Goal: Transaction & Acquisition: Book appointment/travel/reservation

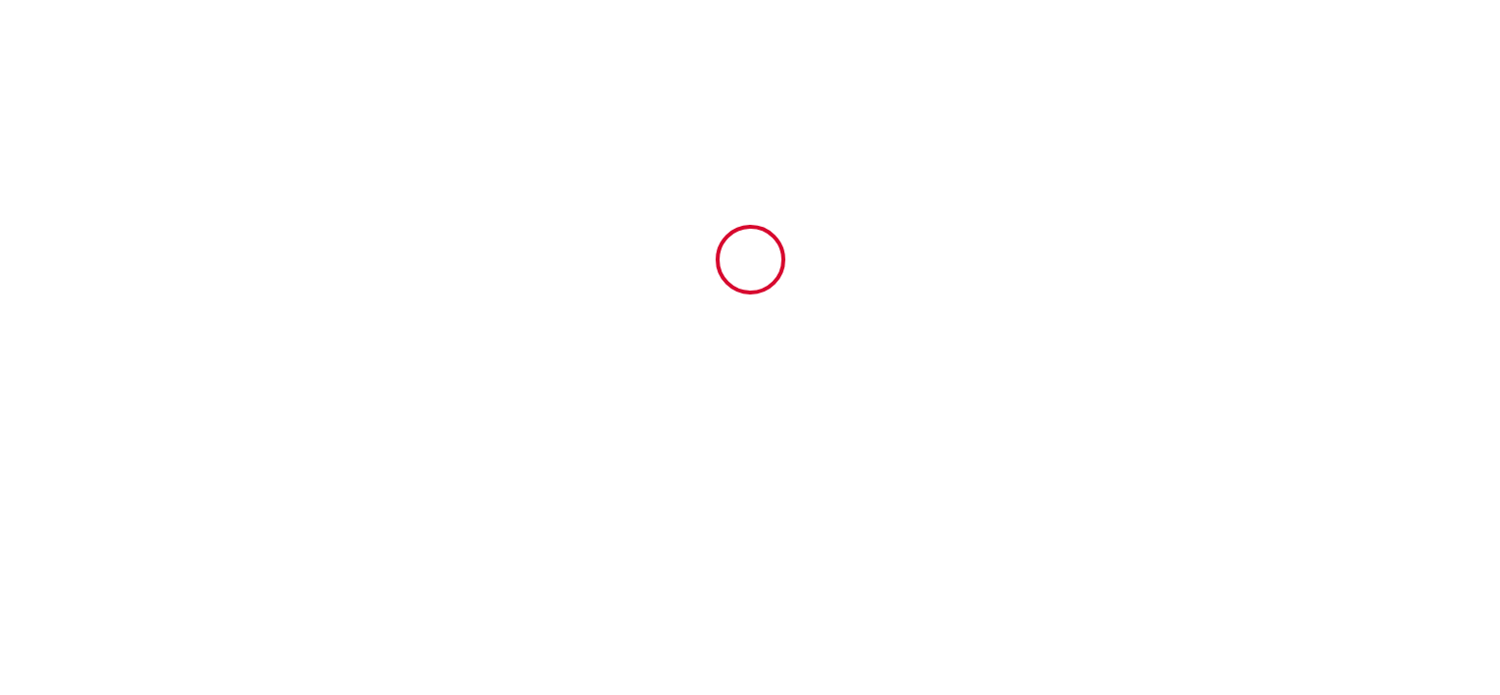
type input "6407407"
type input "★ DUPLEX DU GET ★"
type input "[STREET_ADDRESS]"
type input "31250"
type input "Revel"
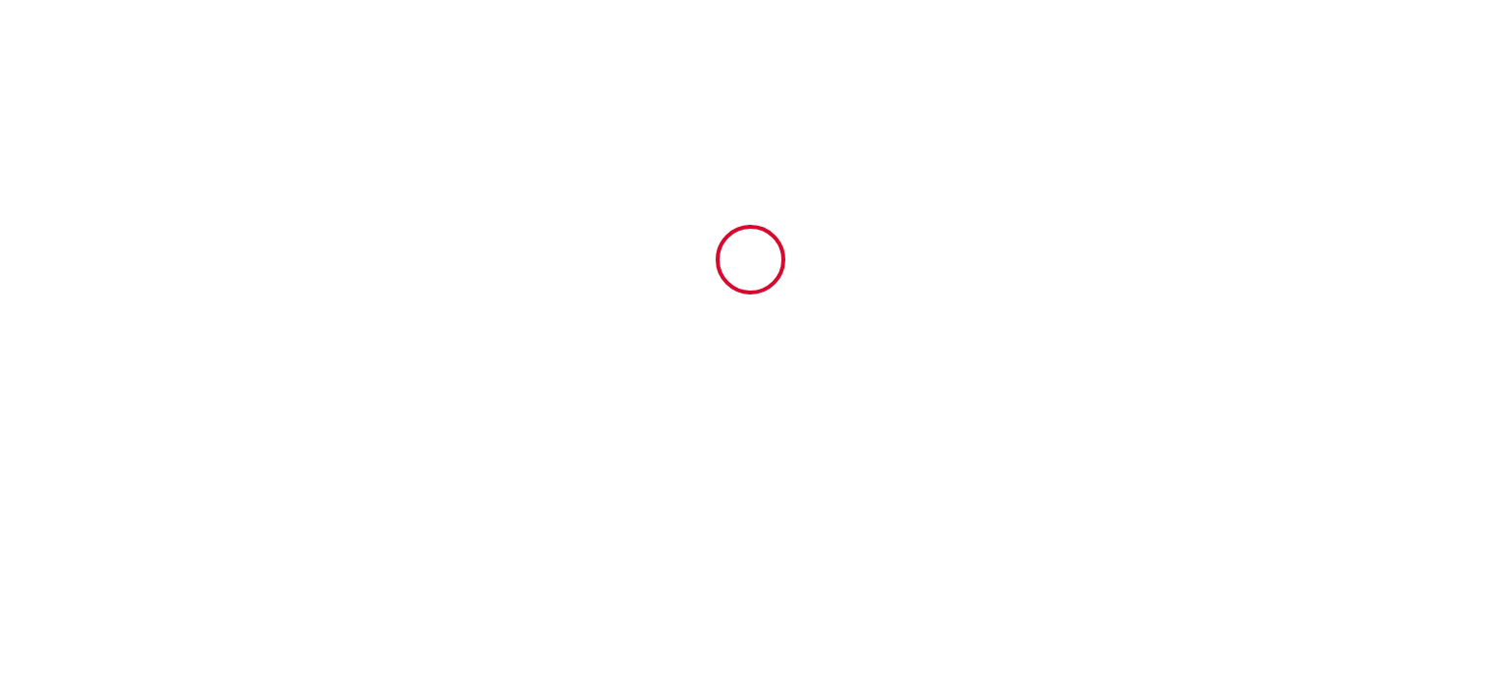
type input "[GEOGRAPHIC_DATA]"
type input "24 Sun August 2025"
type input "27 Wed August 2025"
type input "1"
type input "0"
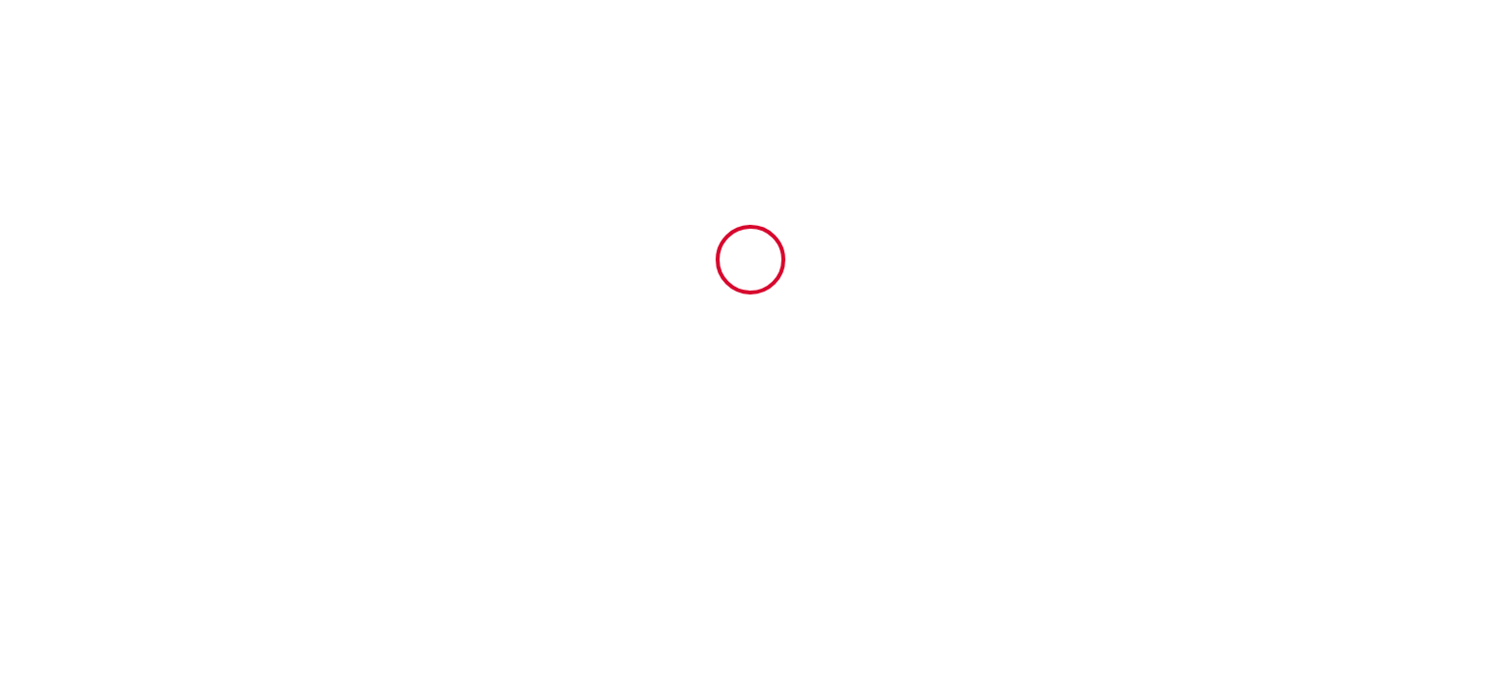
type input "200"
type input "183"
type input "[PERSON_NAME]"
type input "Paltrié"
type input "[STREET_ADDRESS]"
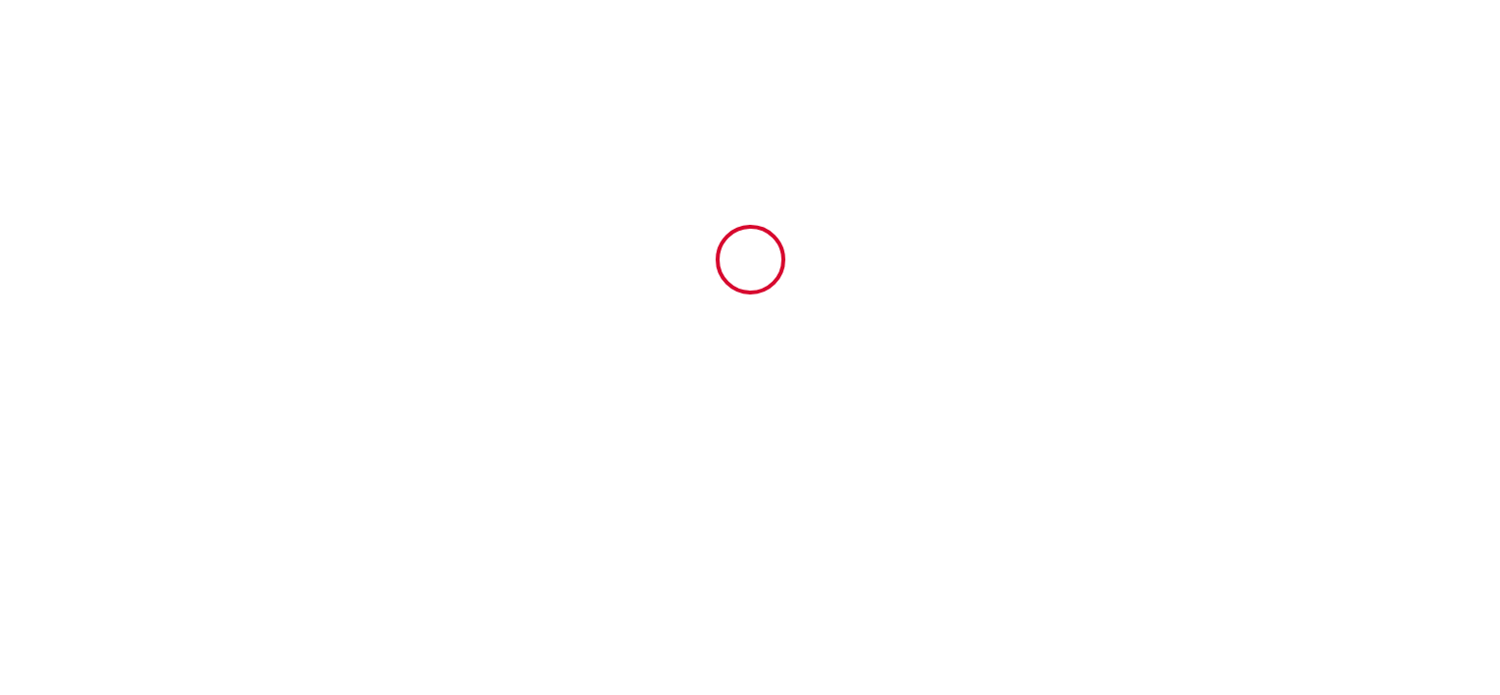
type input "31250"
type input "Revel"
type input "[GEOGRAPHIC_DATA]"
type input "[EMAIL_ADDRESS][DOMAIN_NAME]"
type input "Naomie"
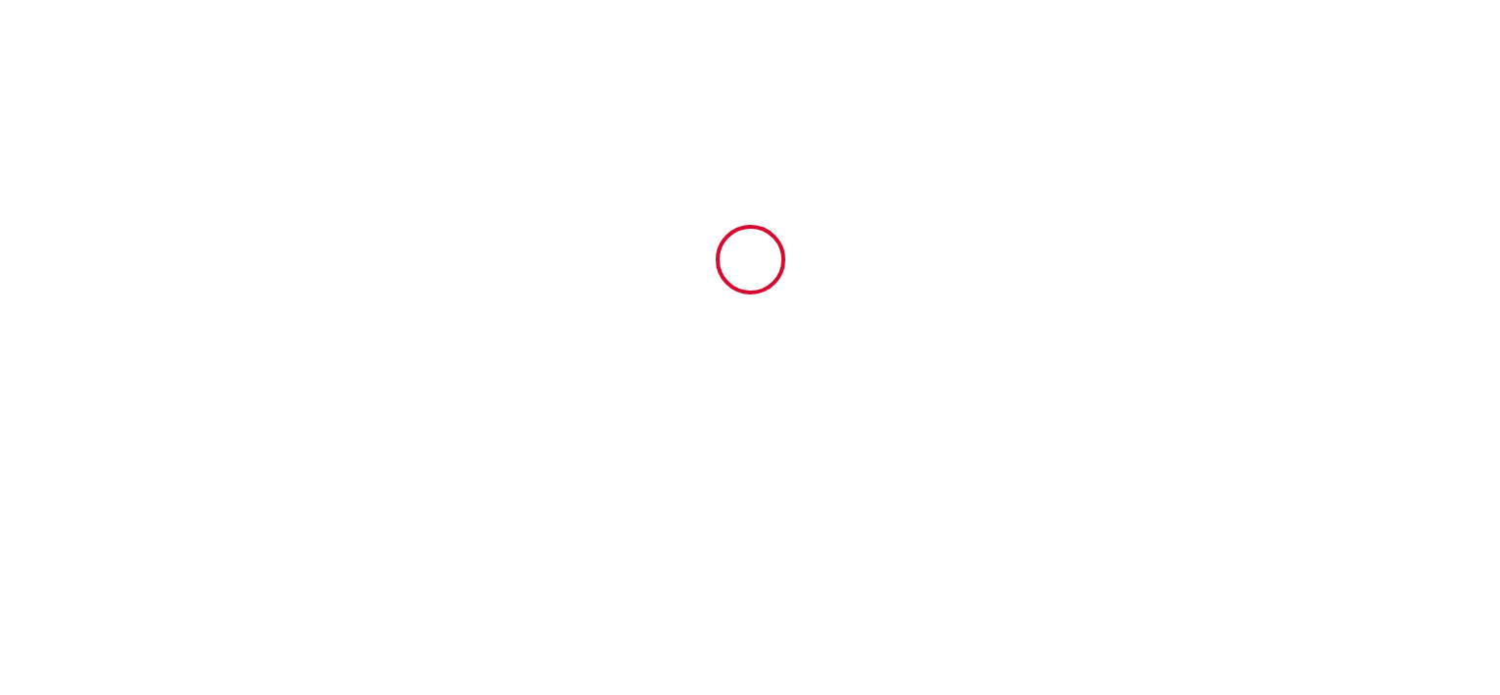
type input "Soquet"
type input "[EMAIL_ADDRESS][DOMAIN_NAME]"
type input "[PHONE_NUMBER]"
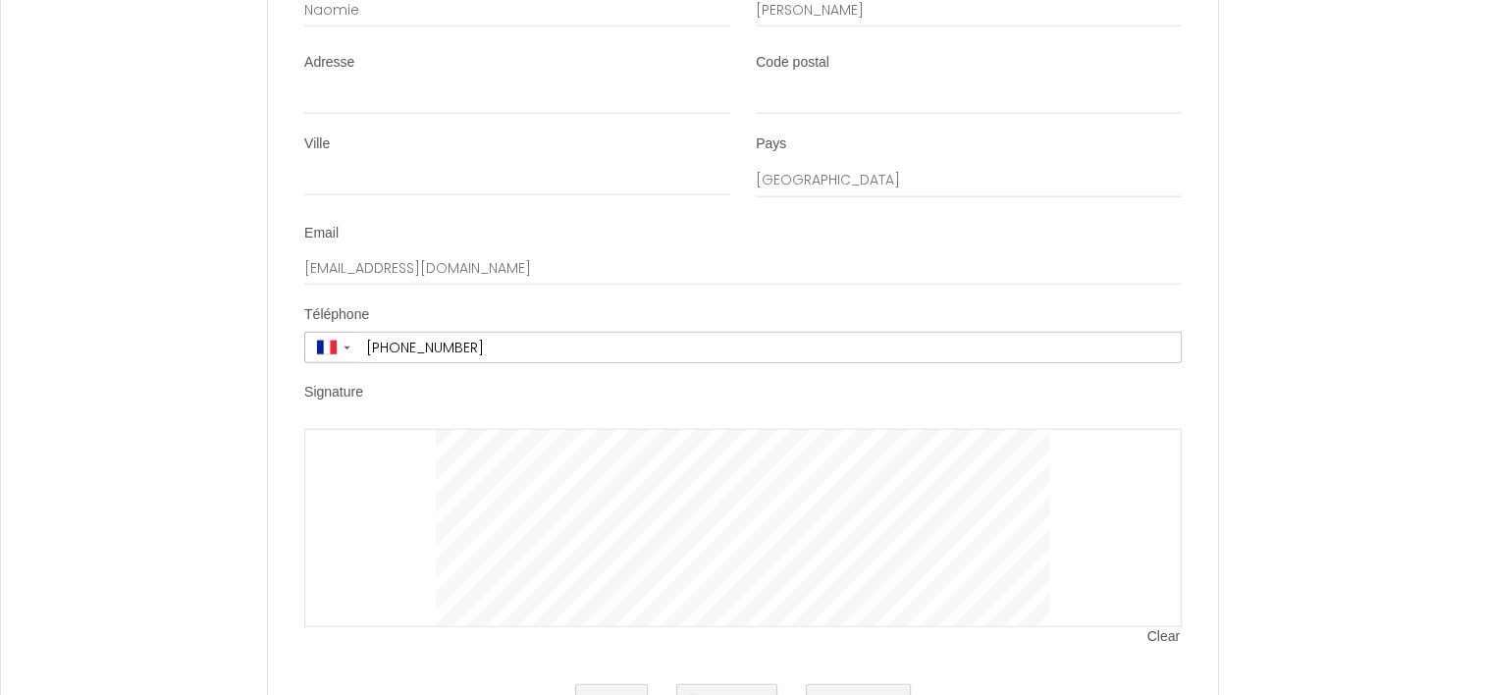
scroll to position [4712, 0]
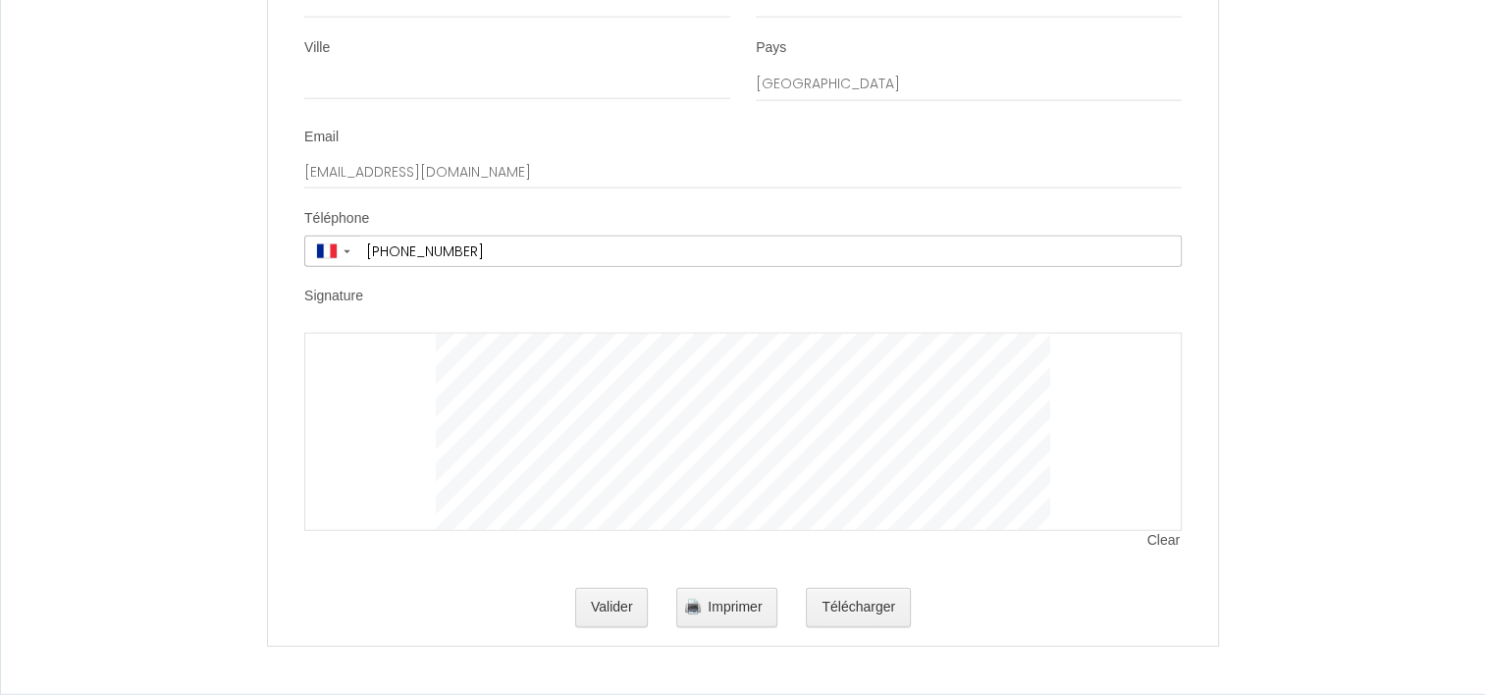
drag, startPoint x: 377, startPoint y: 387, endPoint x: 426, endPoint y: 404, distance: 51.8
click at [426, 404] on div at bounding box center [743, 432] width 878 height 198
click at [620, 608] on button "Valider" at bounding box center [612, 607] width 74 height 39
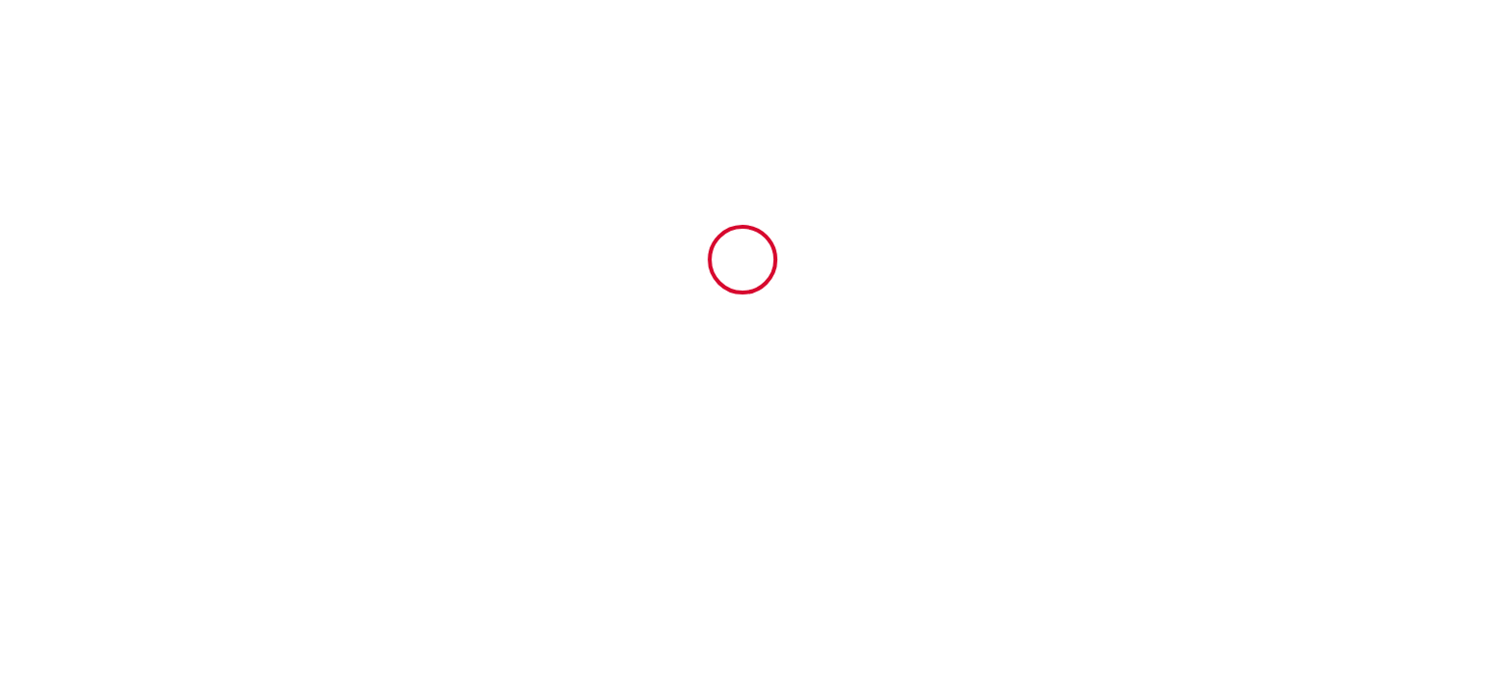
scroll to position [0, 0]
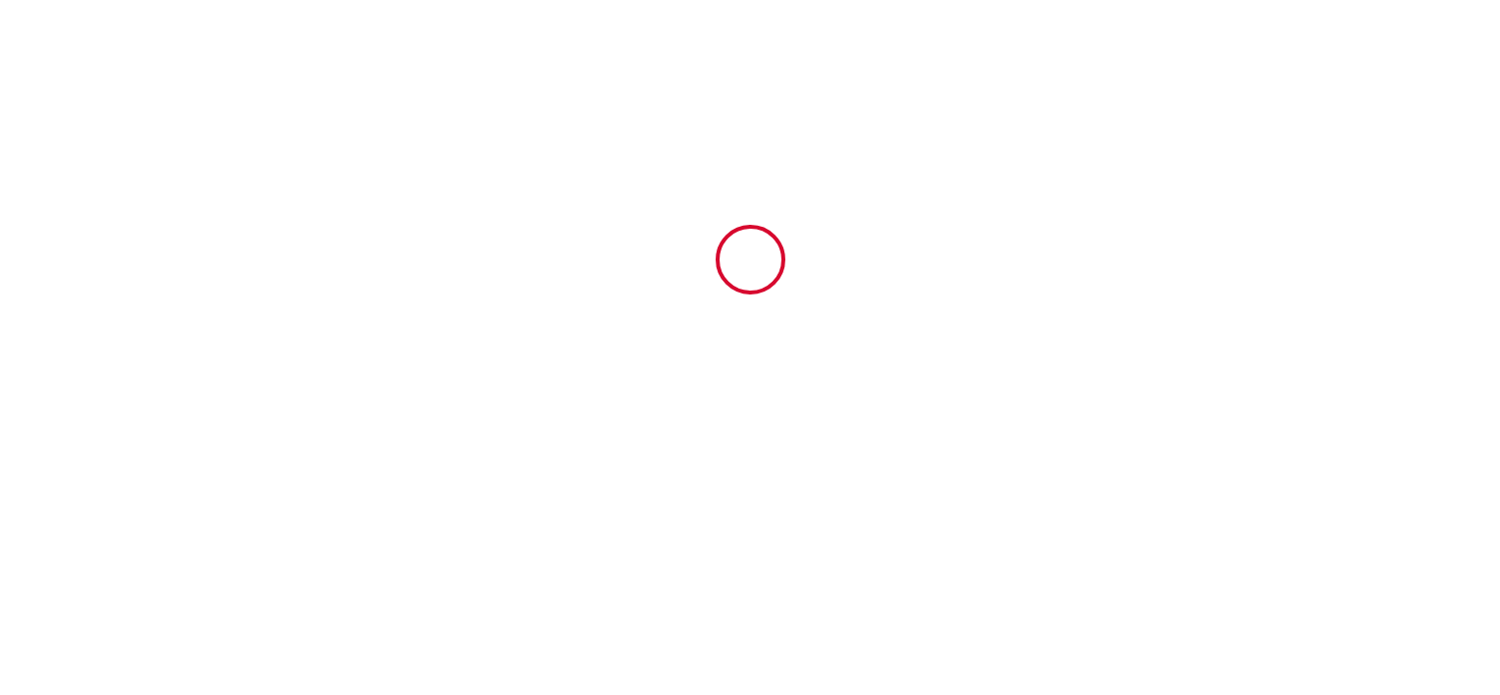
type input "9"
type input "18"
type input "156"
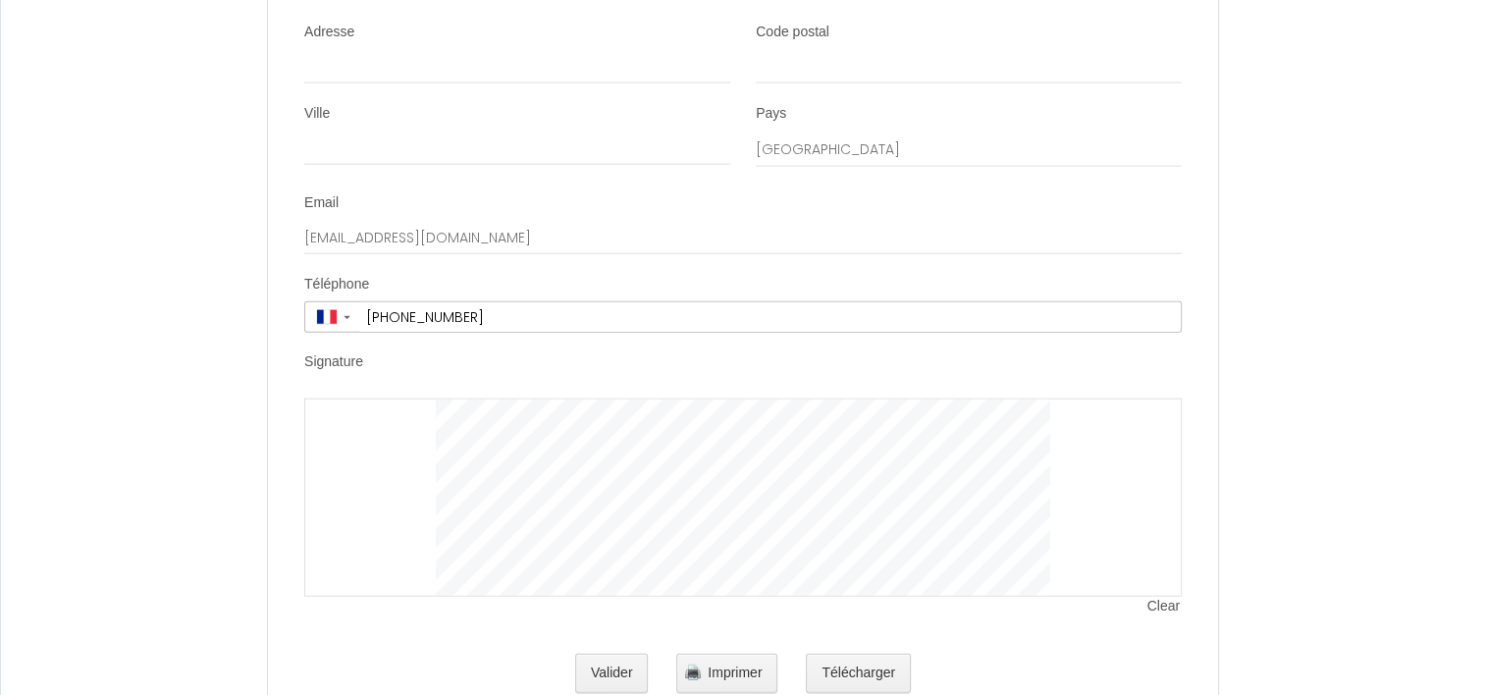
scroll to position [4745, 0]
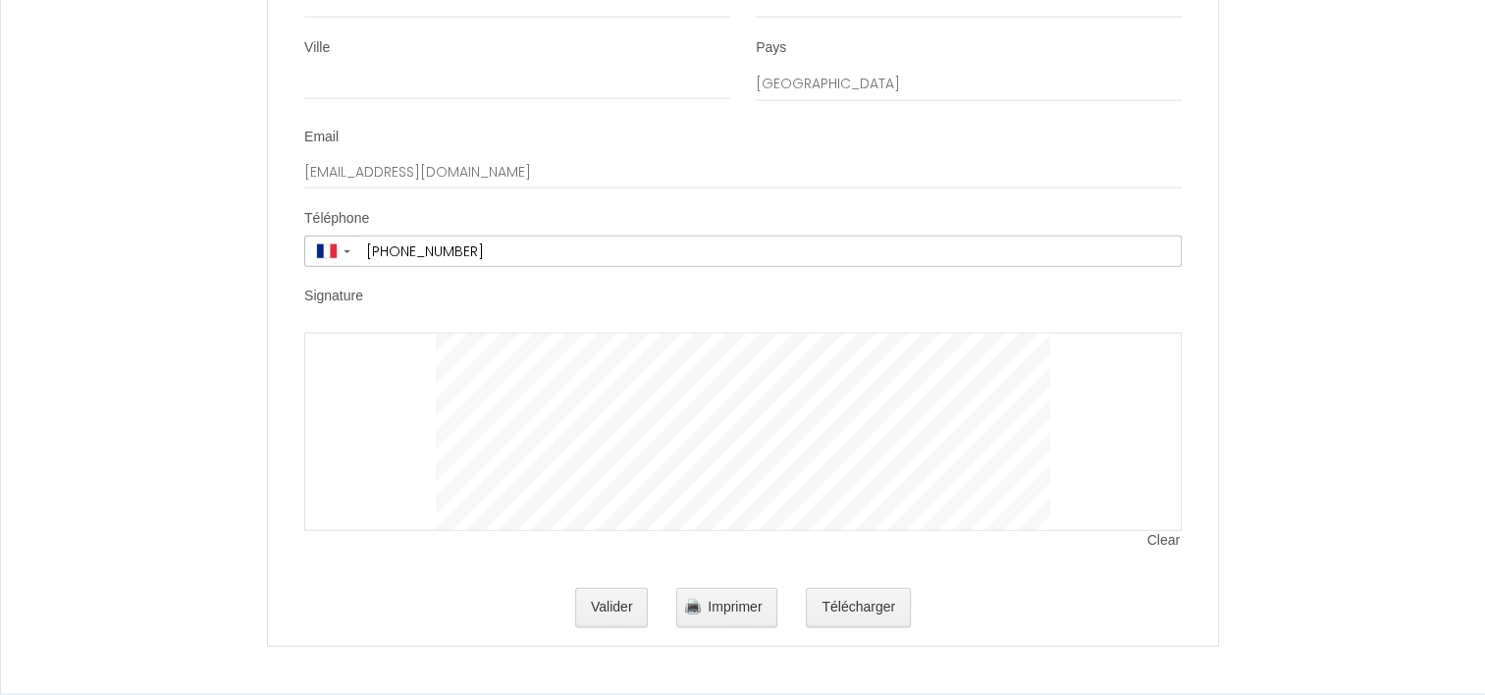
drag, startPoint x: 362, startPoint y: 393, endPoint x: 418, endPoint y: 404, distance: 57.2
click at [421, 406] on div at bounding box center [743, 432] width 878 height 198
click at [439, 400] on div at bounding box center [743, 432] width 878 height 198
click at [612, 597] on button "Valider" at bounding box center [612, 607] width 74 height 39
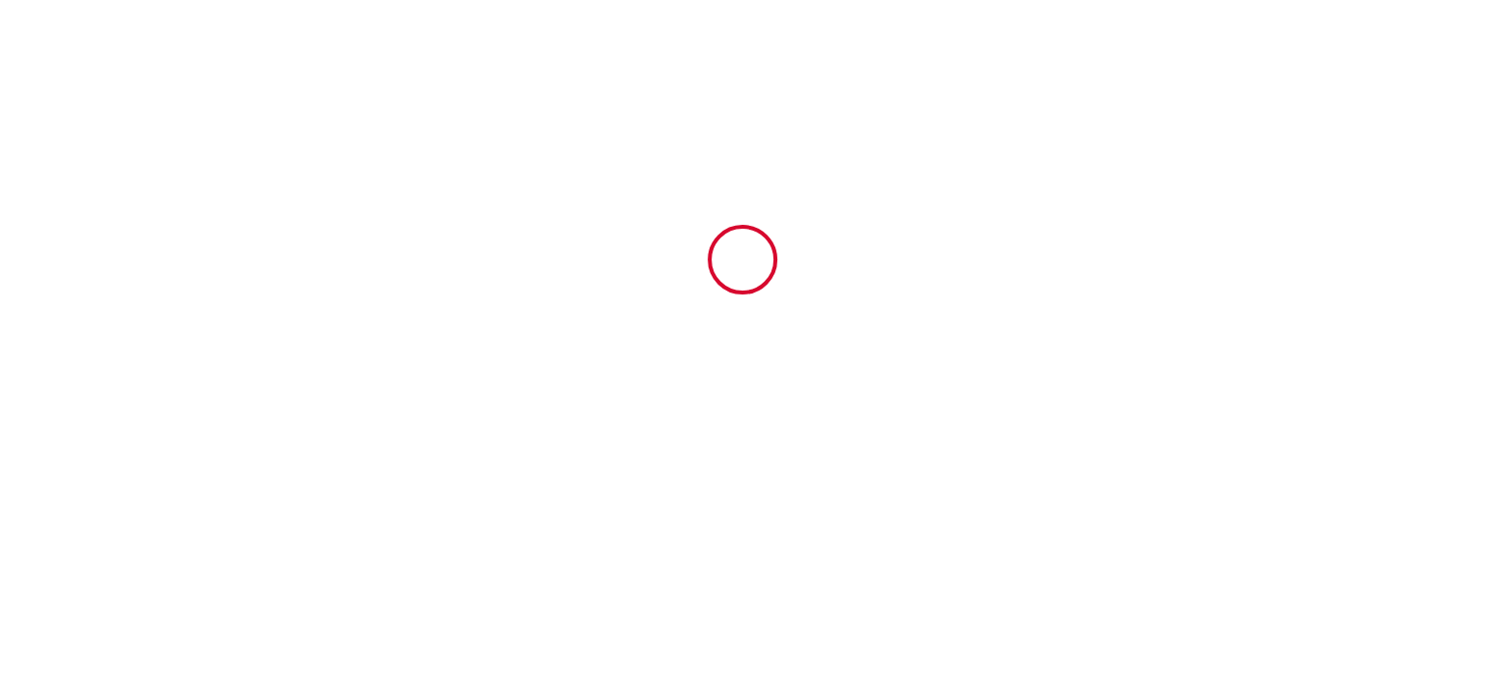
type input "6"
type input "18"
type input "116"
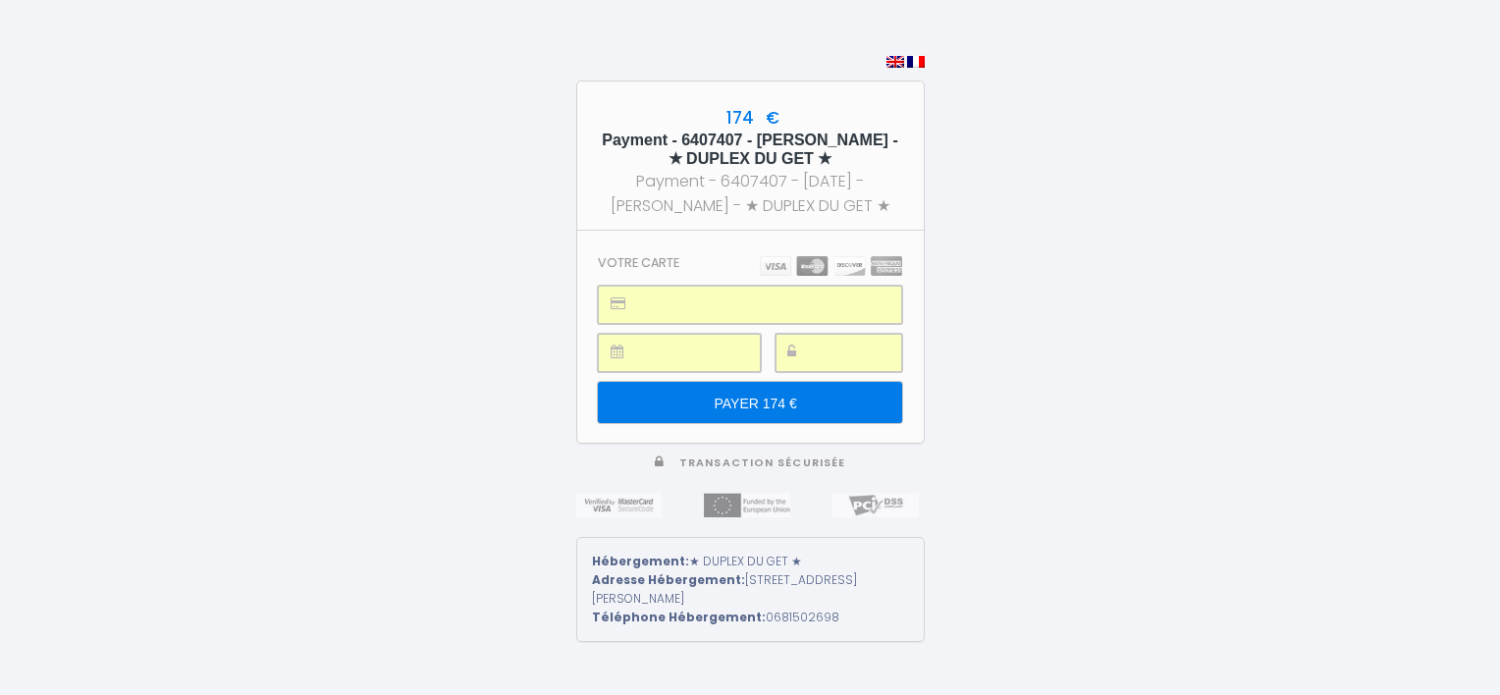
click at [763, 409] on input "PAYER 174 €" at bounding box center [749, 402] width 303 height 41
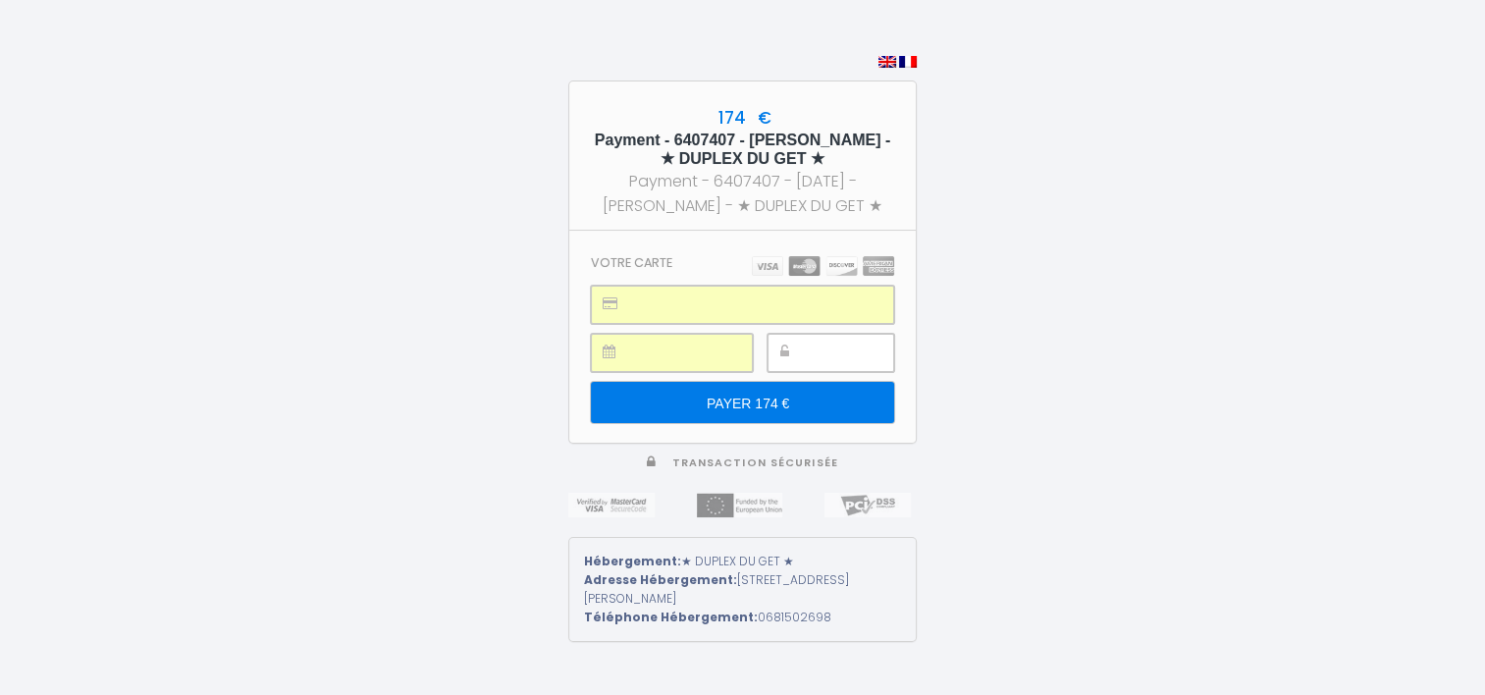
click at [789, 361] on div at bounding box center [831, 353] width 127 height 38
click at [806, 348] on div at bounding box center [831, 353] width 127 height 38
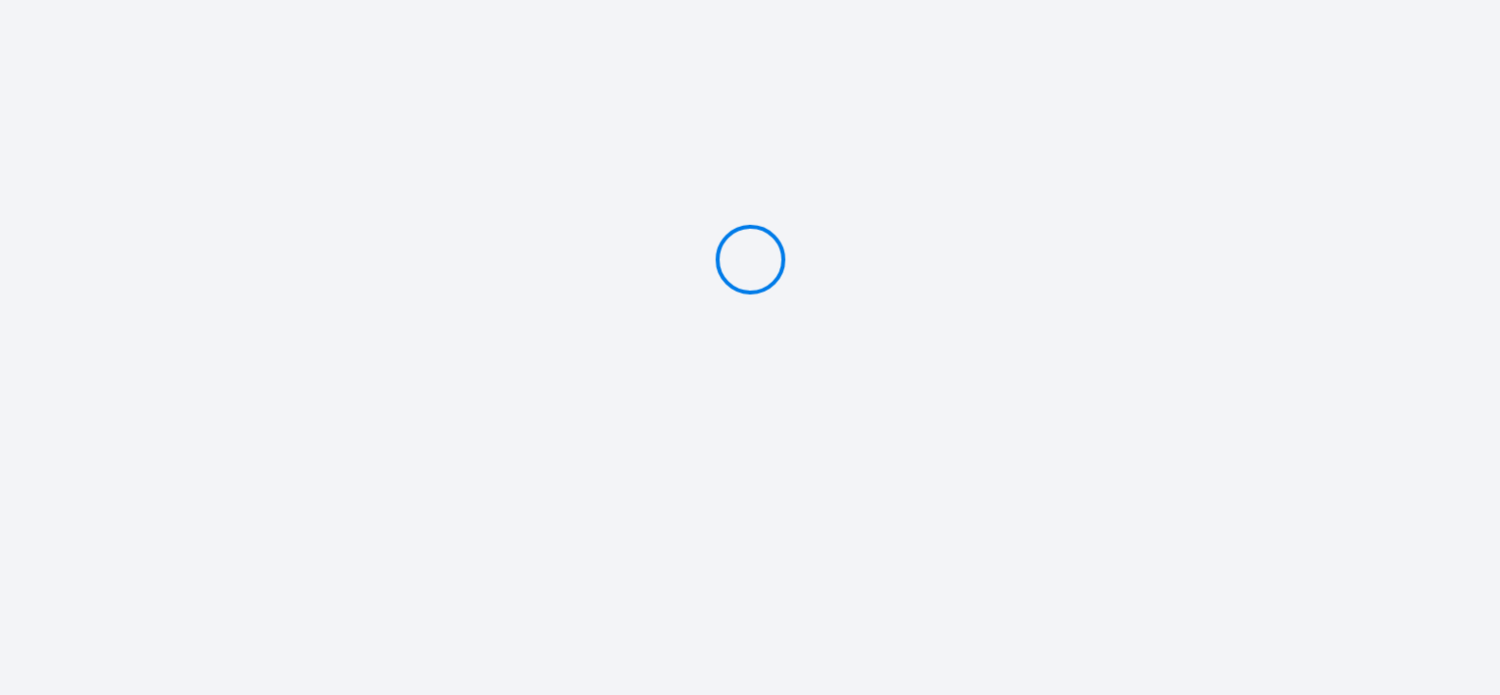
type input "PAYER 174 €"
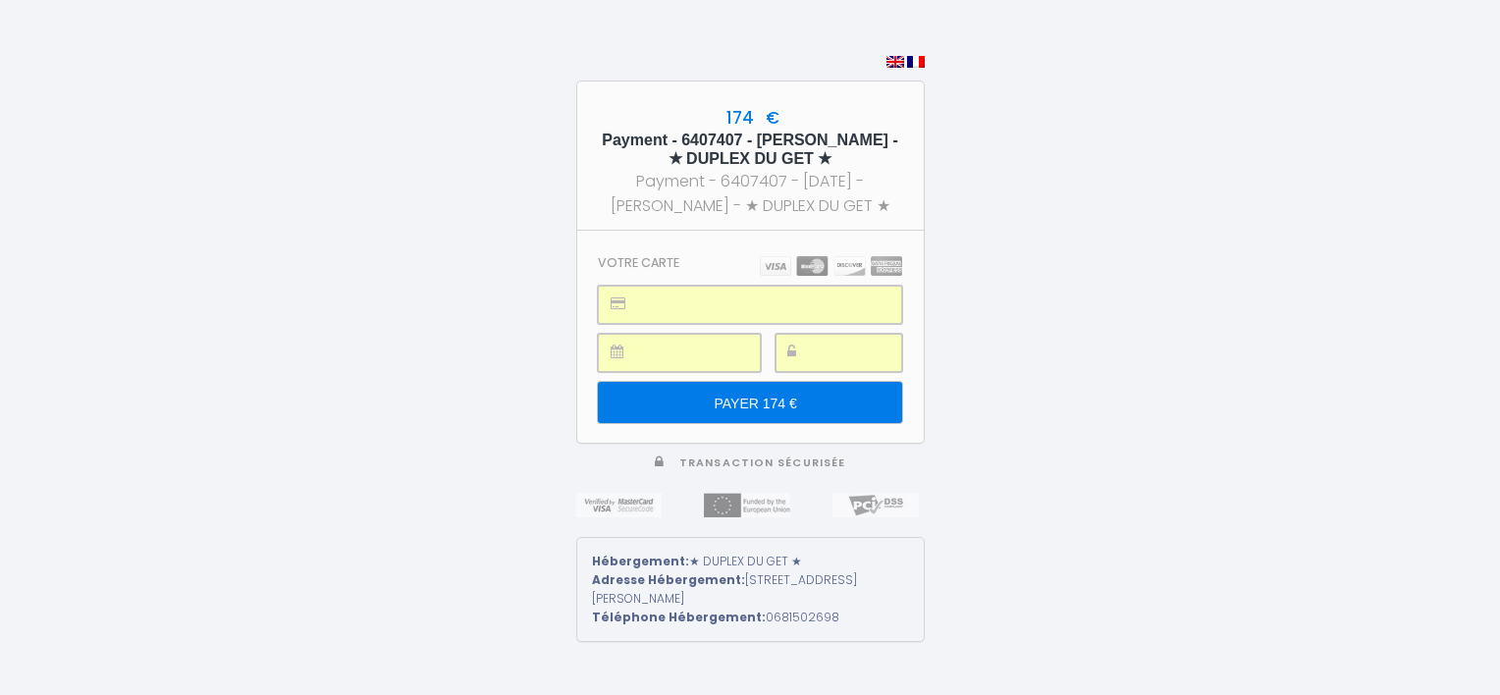
click at [778, 401] on input "PAYER 174 €" at bounding box center [749, 402] width 303 height 41
